Goal: Task Accomplishment & Management: Manage account settings

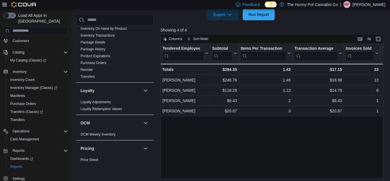
scroll to position [0, 58]
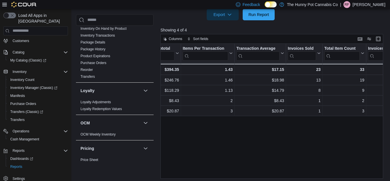
click at [367, 4] on p "[PERSON_NAME]" at bounding box center [368, 4] width 33 height 7
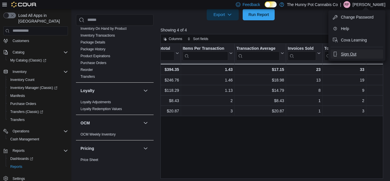
click at [349, 53] on span "Sign Out" at bounding box center [348, 54] width 15 height 6
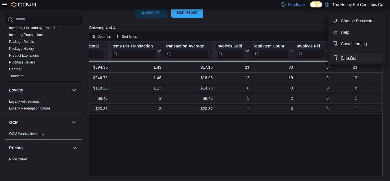
scroll to position [224, 0]
